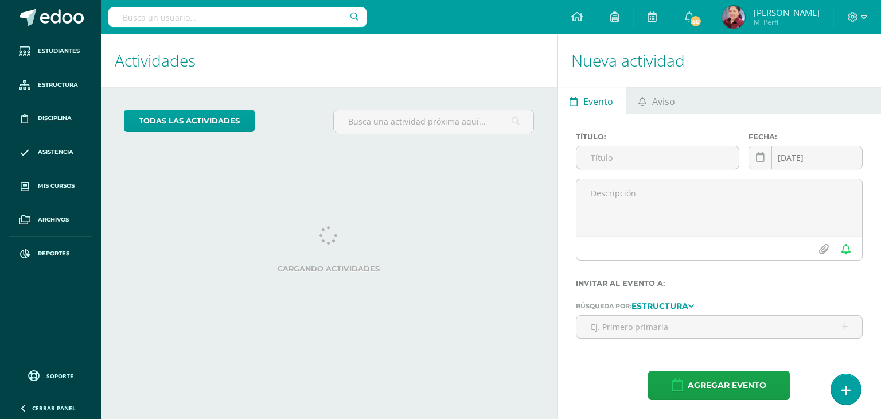
click at [153, 19] on input "text" at bounding box center [237, 17] width 258 height 20
type input "María Alejandra Falla"
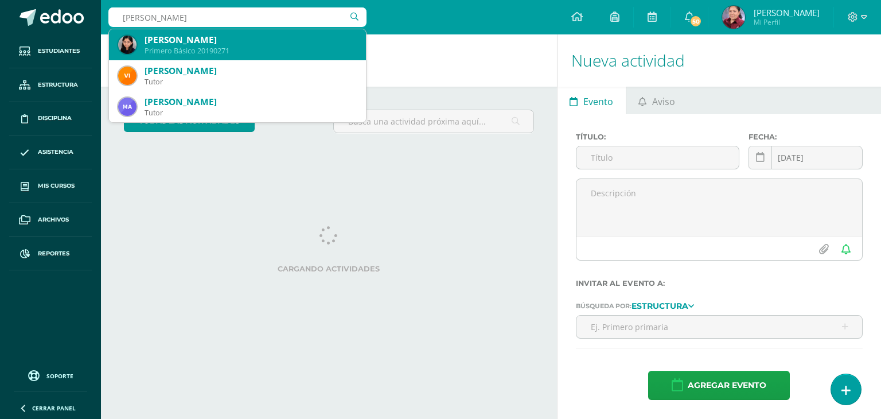
click at [244, 45] on div "[PERSON_NAME]" at bounding box center [251, 40] width 212 height 12
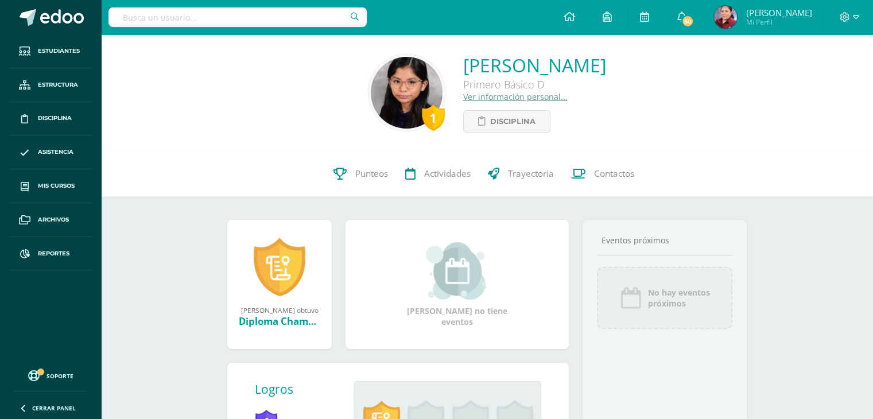
click at [486, 95] on link "Ver información personal..." at bounding box center [515, 96] width 104 height 11
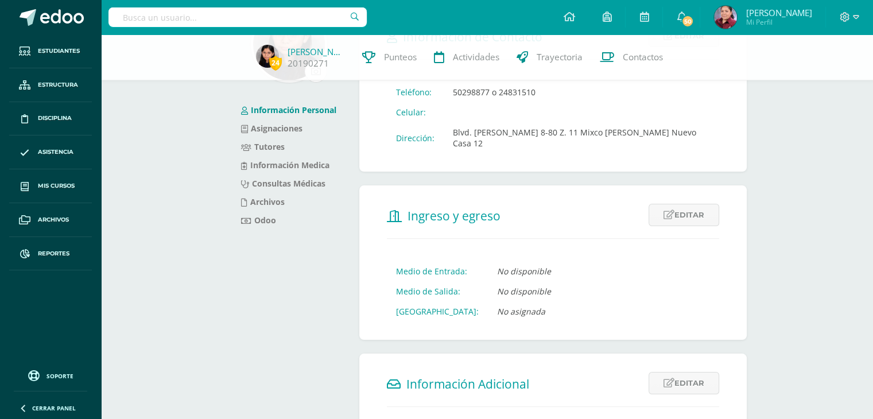
scroll to position [57, 0]
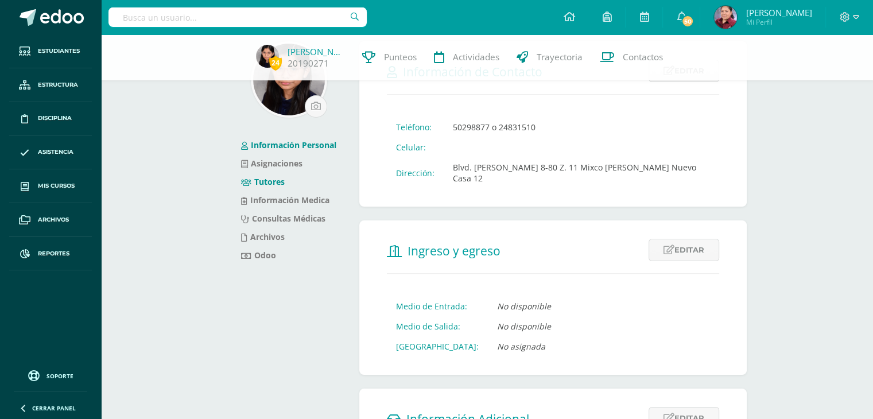
click at [257, 180] on link "Tutores" at bounding box center [263, 181] width 44 height 11
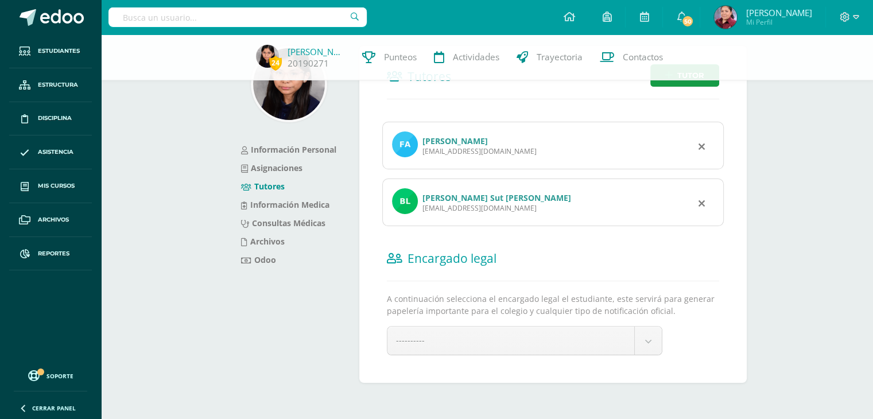
click at [473, 138] on link "[PERSON_NAME]" at bounding box center [454, 140] width 65 height 11
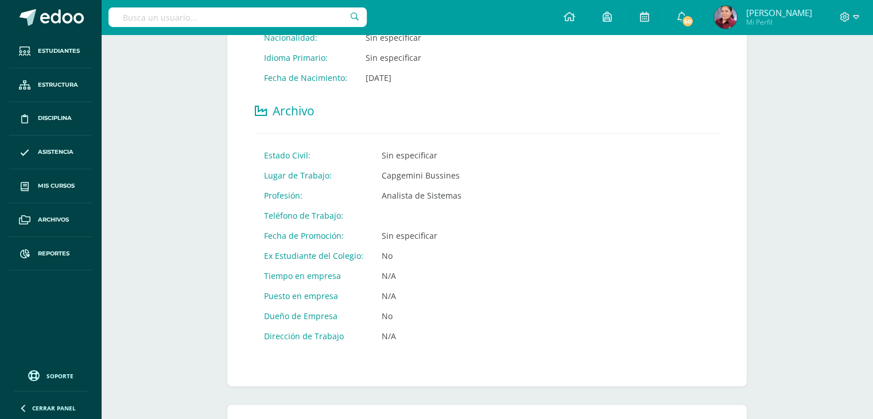
scroll to position [589, 0]
